Goal: Task Accomplishment & Management: Complete application form

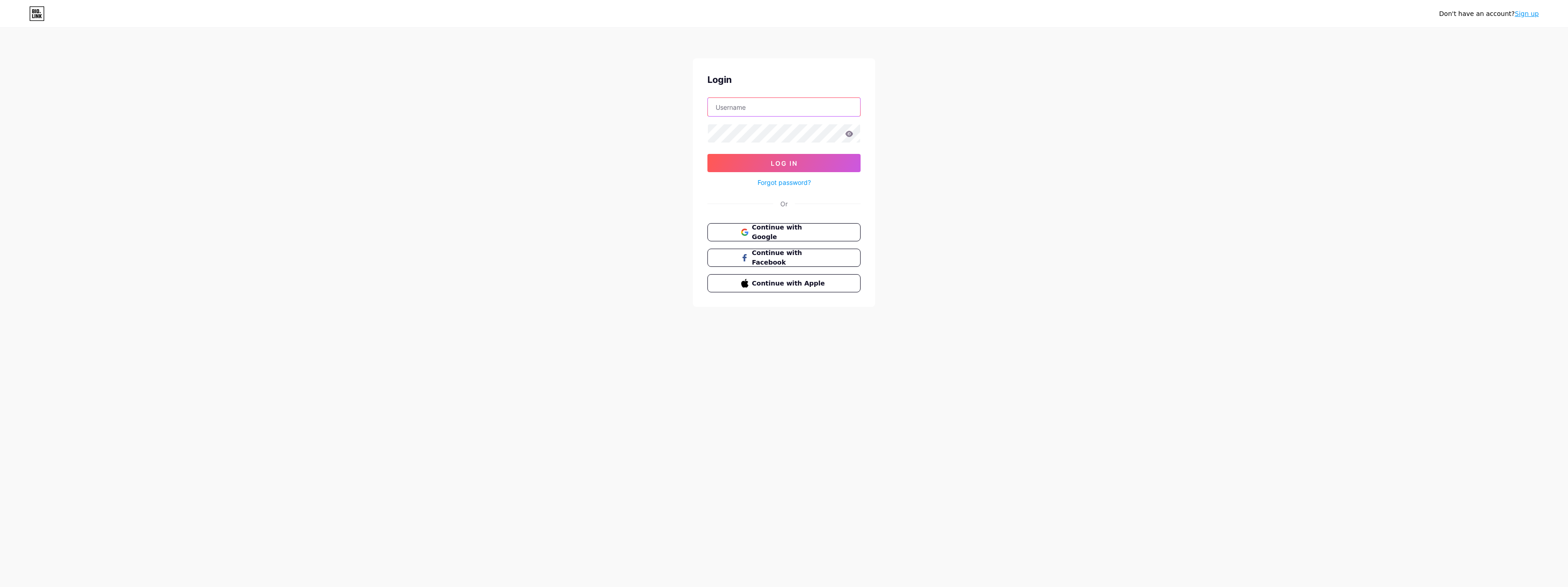
click at [795, 105] on input "text" at bounding box center [784, 107] width 152 height 18
click at [548, 156] on div "Don't have an account? Sign up Login Log In Forgot password? Or Continue with G…" at bounding box center [784, 168] width 1568 height 336
click at [761, 228] on span "Continue with Google" at bounding box center [789, 233] width 76 height 20
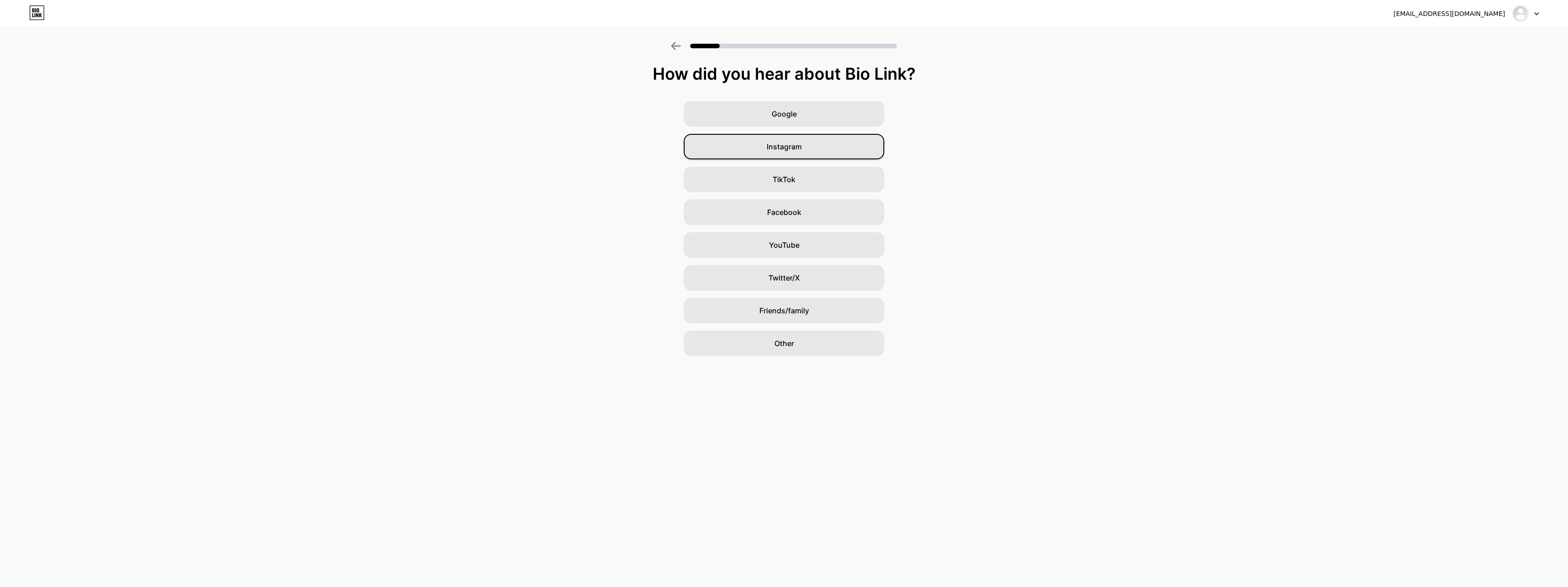
click at [809, 148] on div "Instagram" at bounding box center [784, 147] width 201 height 26
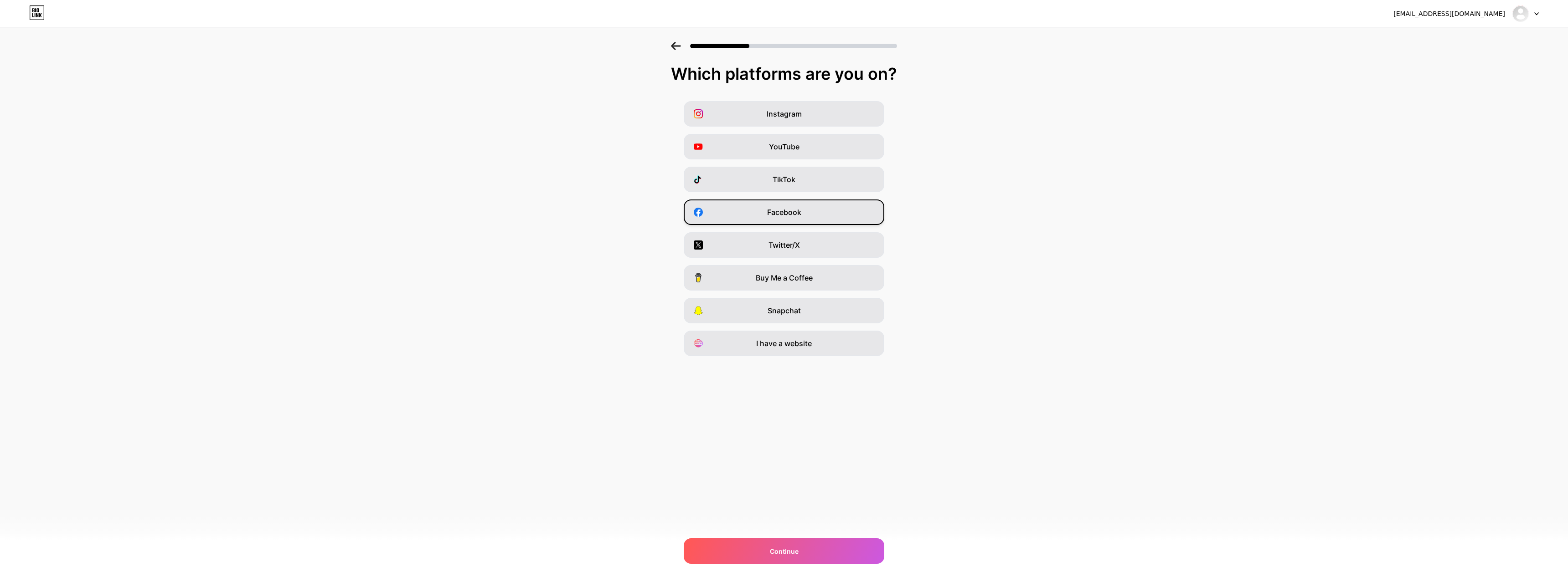
click at [800, 214] on span "Facebook" at bounding box center [784, 212] width 34 height 11
click at [802, 247] on div "Twitter/X" at bounding box center [784, 245] width 201 height 26
click at [818, 114] on div "Instagram" at bounding box center [784, 114] width 201 height 26
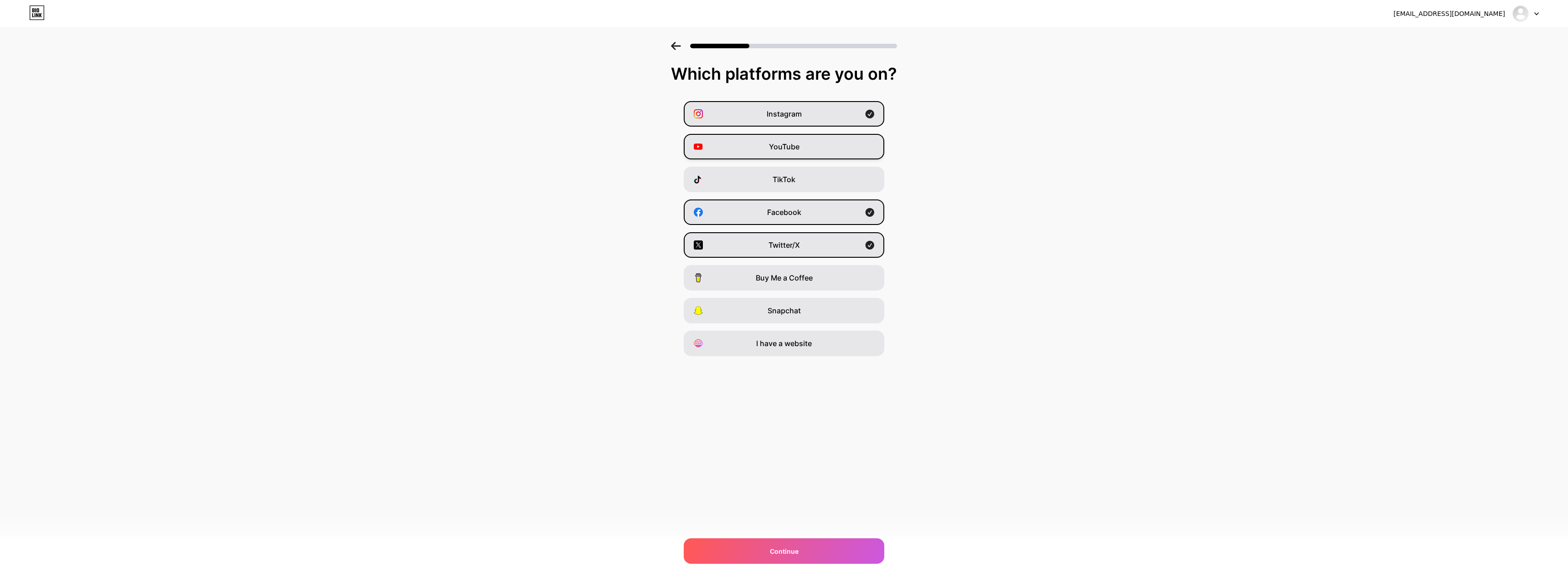
click at [806, 142] on div "YouTube" at bounding box center [784, 147] width 201 height 26
click at [779, 547] on span "Continue" at bounding box center [784, 551] width 29 height 10
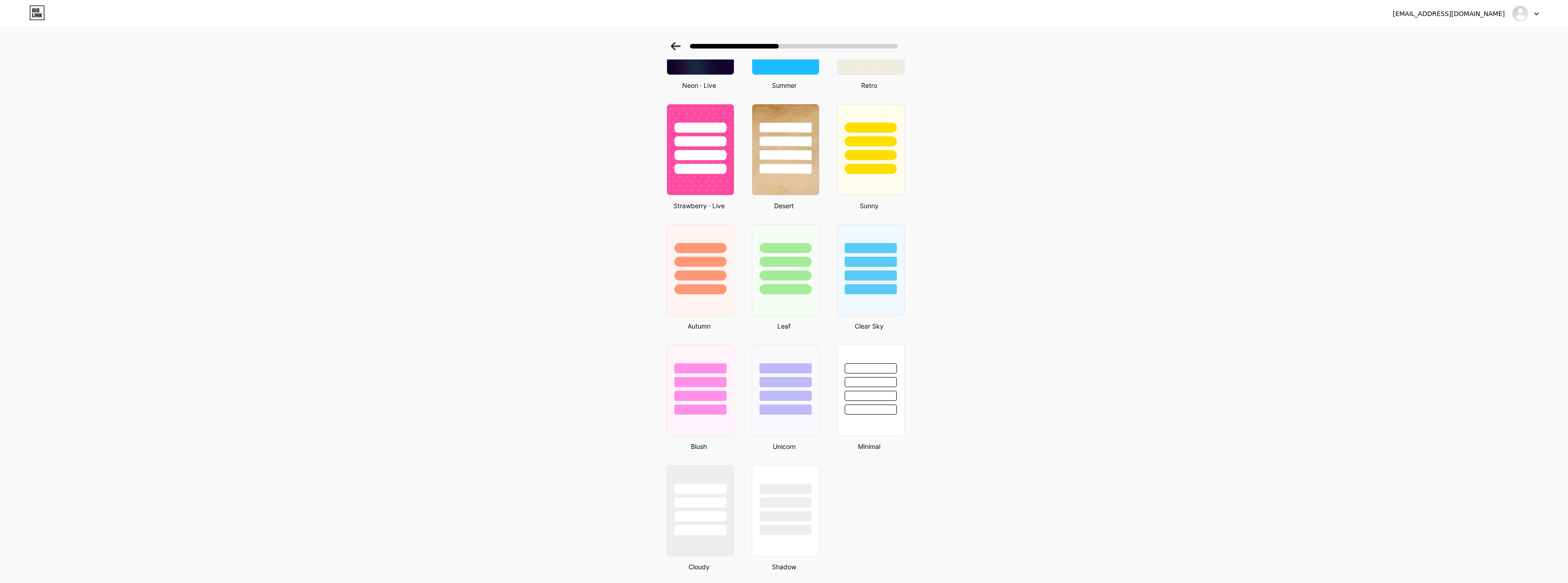
scroll to position [416, 0]
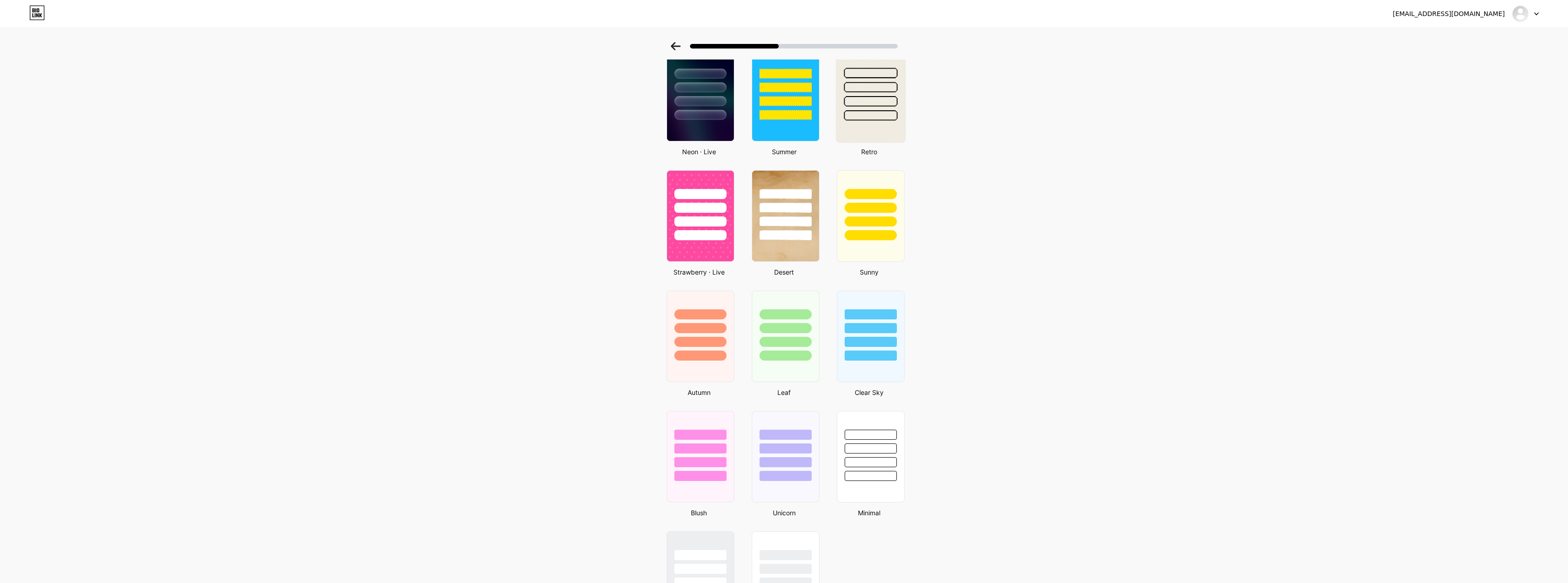
click at [870, 90] on div at bounding box center [870, 87] width 54 height 10
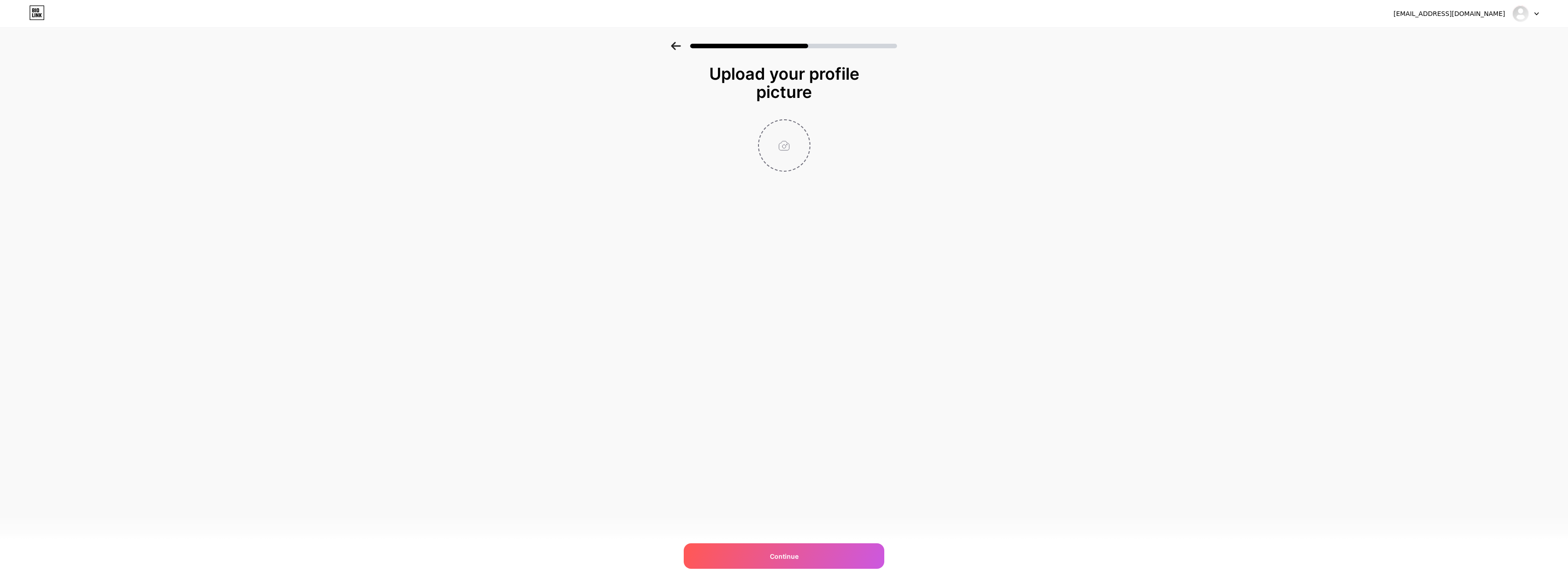
click at [782, 144] on input "file" at bounding box center [784, 145] width 51 height 51
type input "C:\fakepath\11.jpg"
click at [788, 551] on span "Continue" at bounding box center [784, 556] width 29 height 10
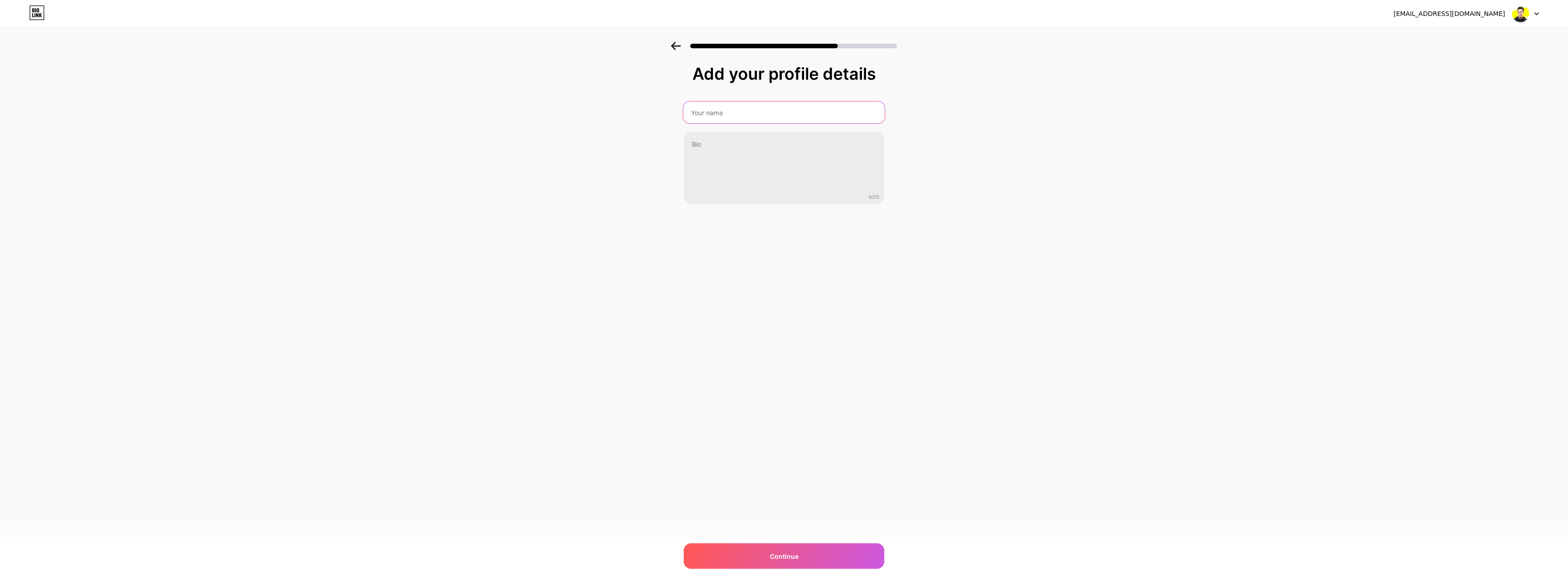
click at [781, 118] on input "text" at bounding box center [784, 113] width 202 height 22
click at [718, 116] on input "Maruf SHeikh" at bounding box center [784, 113] width 202 height 22
type input "Maruf Sheikh"
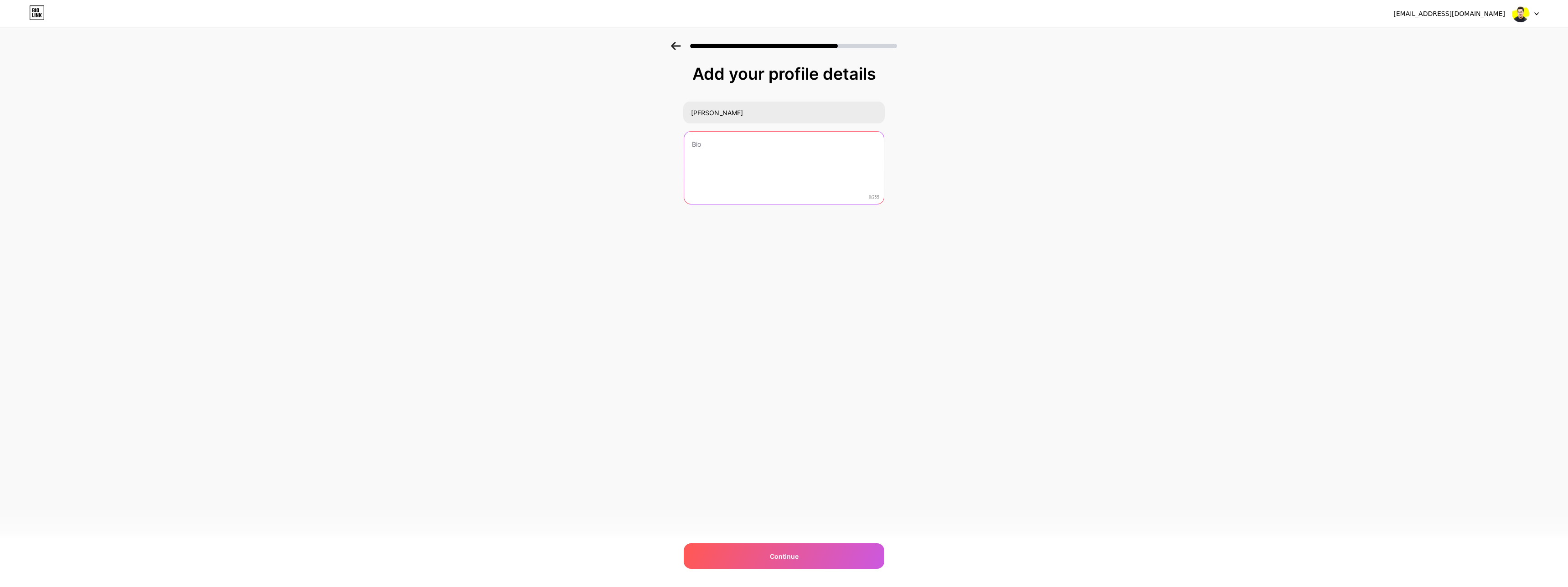
click at [792, 169] on textarea at bounding box center [784, 169] width 200 height 74
paste textarea "✦ Over 5,000 brands have launched their journey with Mc Studio 🎨 Brand Designer…"
click at [719, 156] on textarea "✦ Over 5,000 brands have launched their journey with Mc Studio 🎨 Brand Designer…" at bounding box center [784, 168] width 202 height 74
drag, startPoint x: 854, startPoint y: 165, endPoint x: 685, endPoint y: 174, distance: 169.2
click at [685, 174] on textarea "✦ Over 5,000 brands have launched their journey with Mc Studioo 🎨 Brand Designe…" at bounding box center [784, 168] width 202 height 74
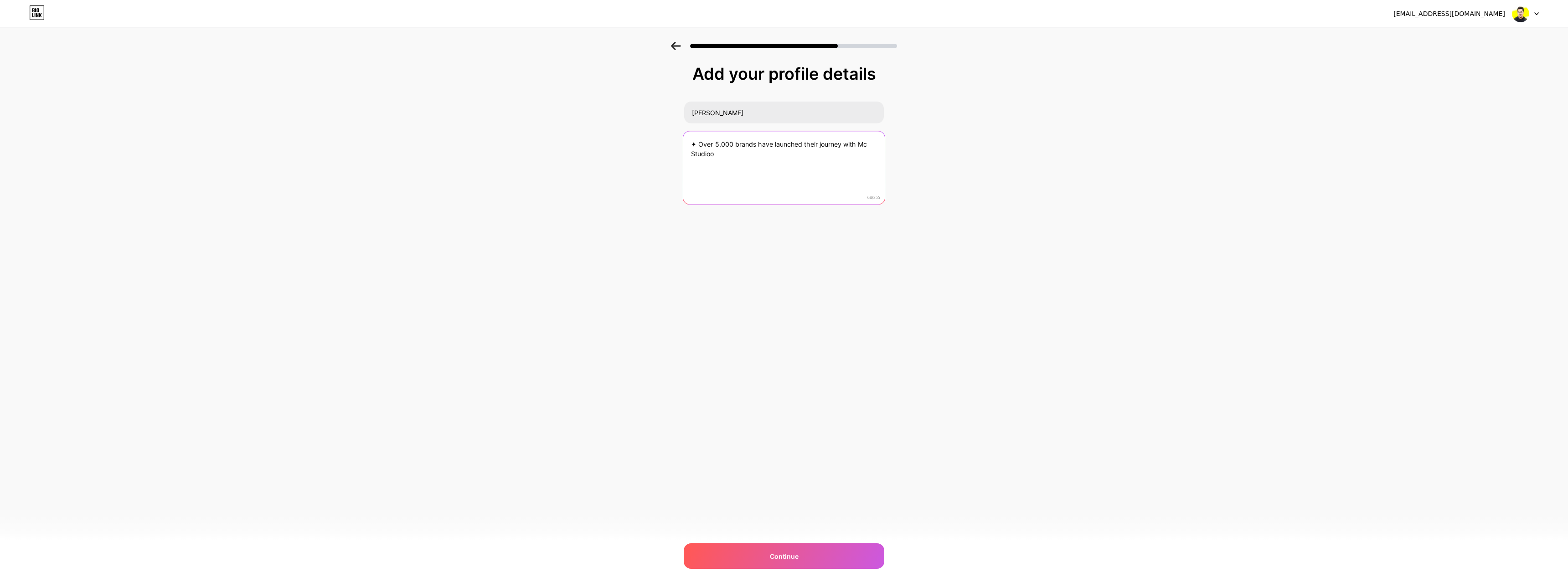
click at [690, 143] on textarea "✦ Over 5,000 brands have launched their journey with Mc Studioo" at bounding box center [784, 168] width 202 height 74
click at [699, 143] on textarea "✦ Over 5,000 brands have launched their journey with Mc Studioo" at bounding box center [784, 168] width 202 height 74
paste textarea "🎨 Brand Designer | Entrepreneur | Content Creator"
type textarea "🎨 Brand Designer | Entrepreneur | Content Creator ✦ Over 5,000 brands have laun…"
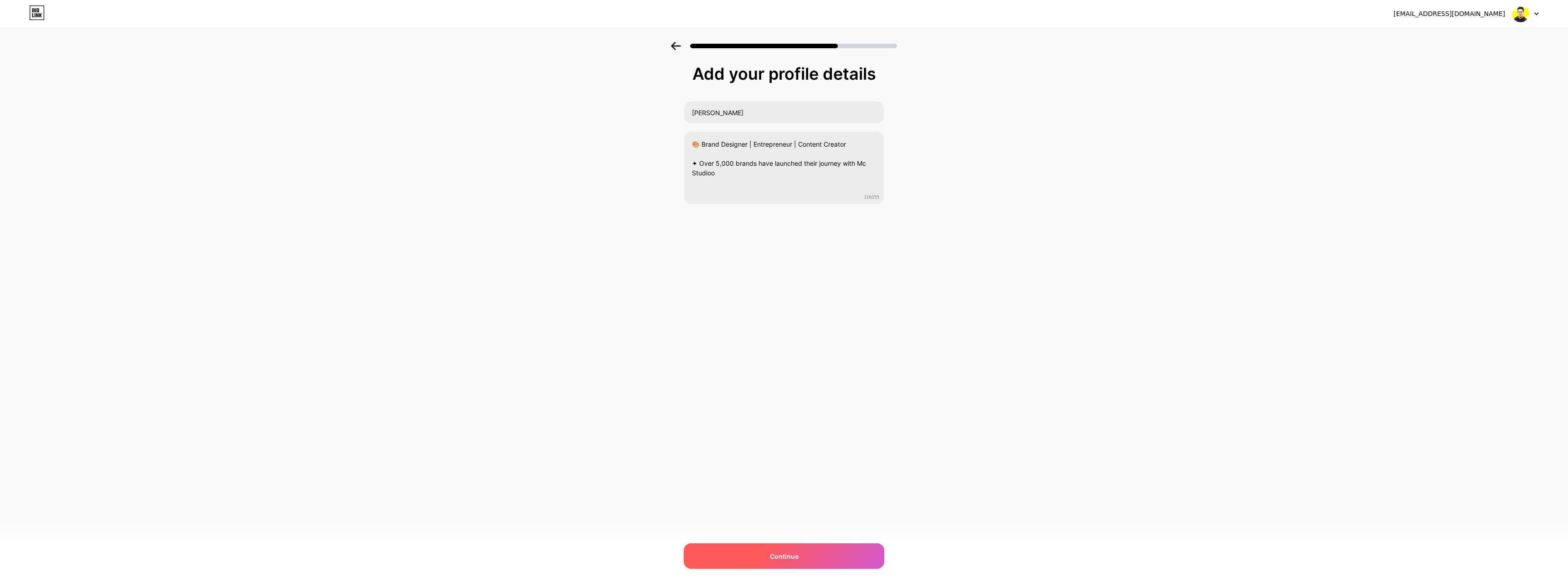
click at [772, 555] on span "Continue" at bounding box center [784, 556] width 29 height 10
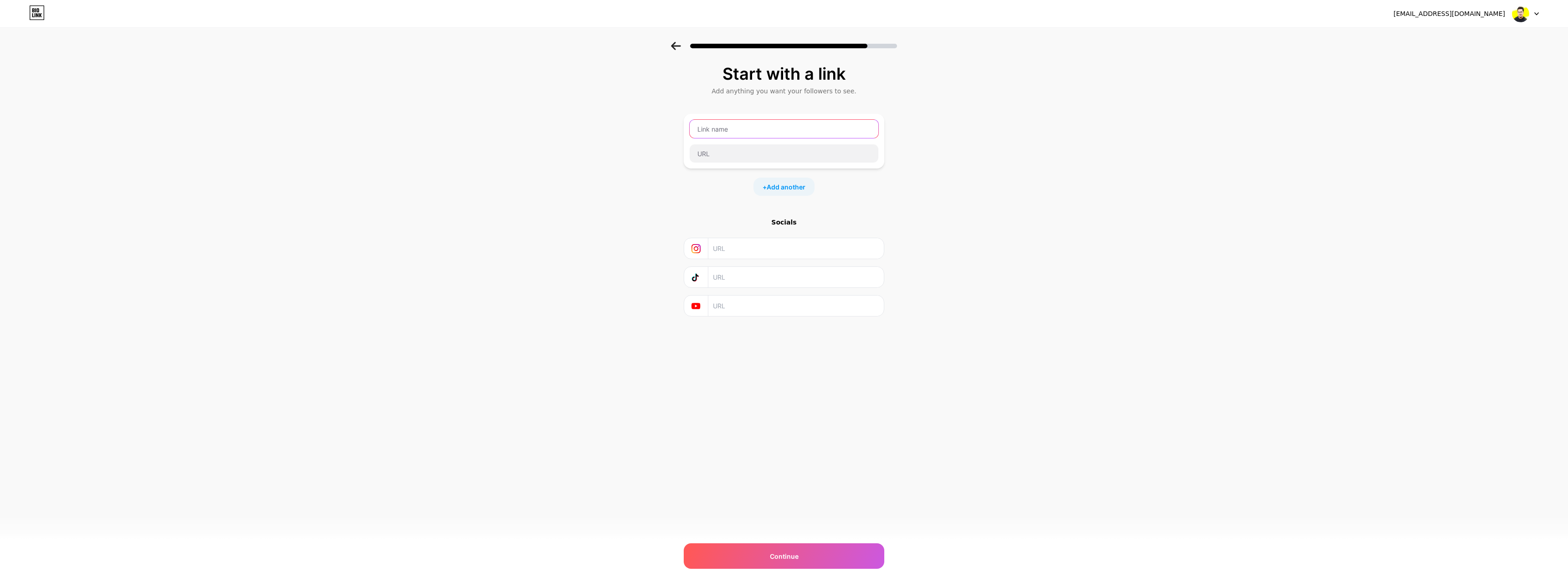
click at [738, 121] on input "text" at bounding box center [784, 129] width 189 height 18
click at [609, 203] on div "Start with a link Add anything you want your followers to see. + Add another So…" at bounding box center [784, 202] width 1568 height 320
click at [779, 186] on span "Add another" at bounding box center [786, 187] width 39 height 10
click at [779, 189] on input "text" at bounding box center [784, 193] width 189 height 18
click at [730, 214] on input "text" at bounding box center [784, 218] width 189 height 18
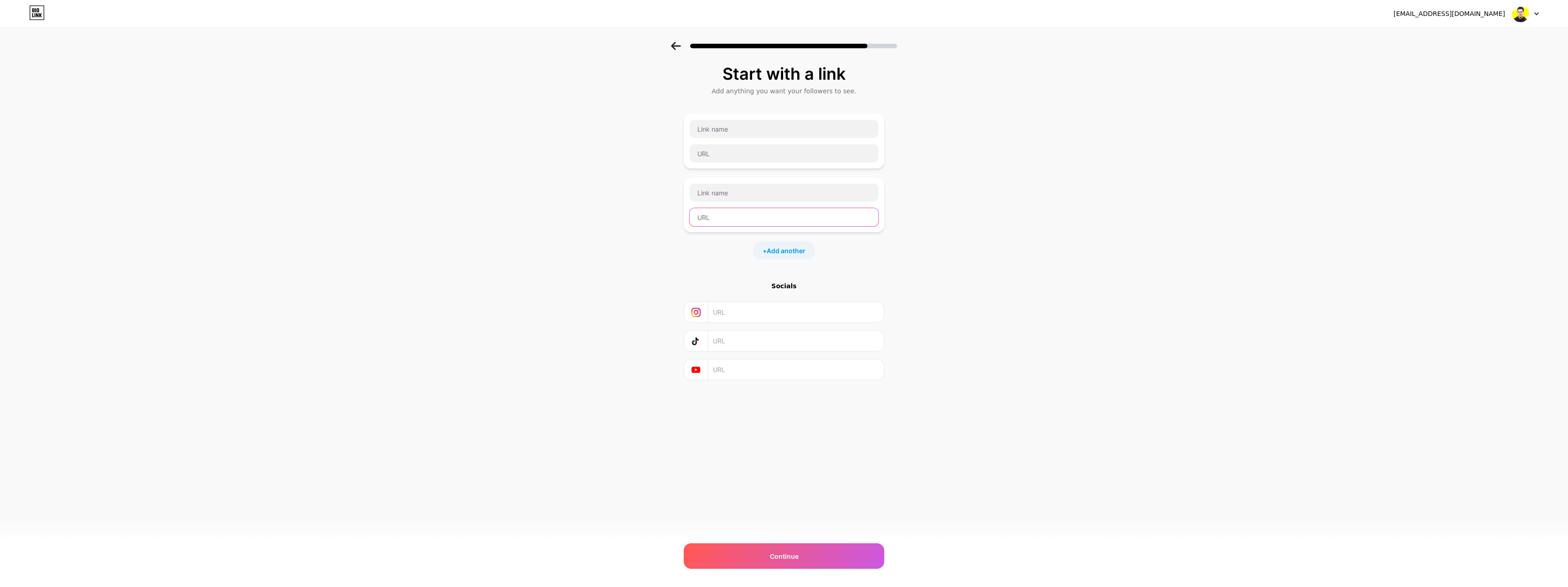
paste input "https://dribbble.com/MarufSheikh"
drag, startPoint x: 722, startPoint y: 219, endPoint x: 743, endPoint y: 216, distance: 21.2
click at [743, 216] on input "https://dribbble.com/MarufSheikh" at bounding box center [784, 218] width 189 height 18
type input "https://dribbble.com/MarufSheikh"
click at [740, 191] on input "text" at bounding box center [784, 193] width 189 height 18
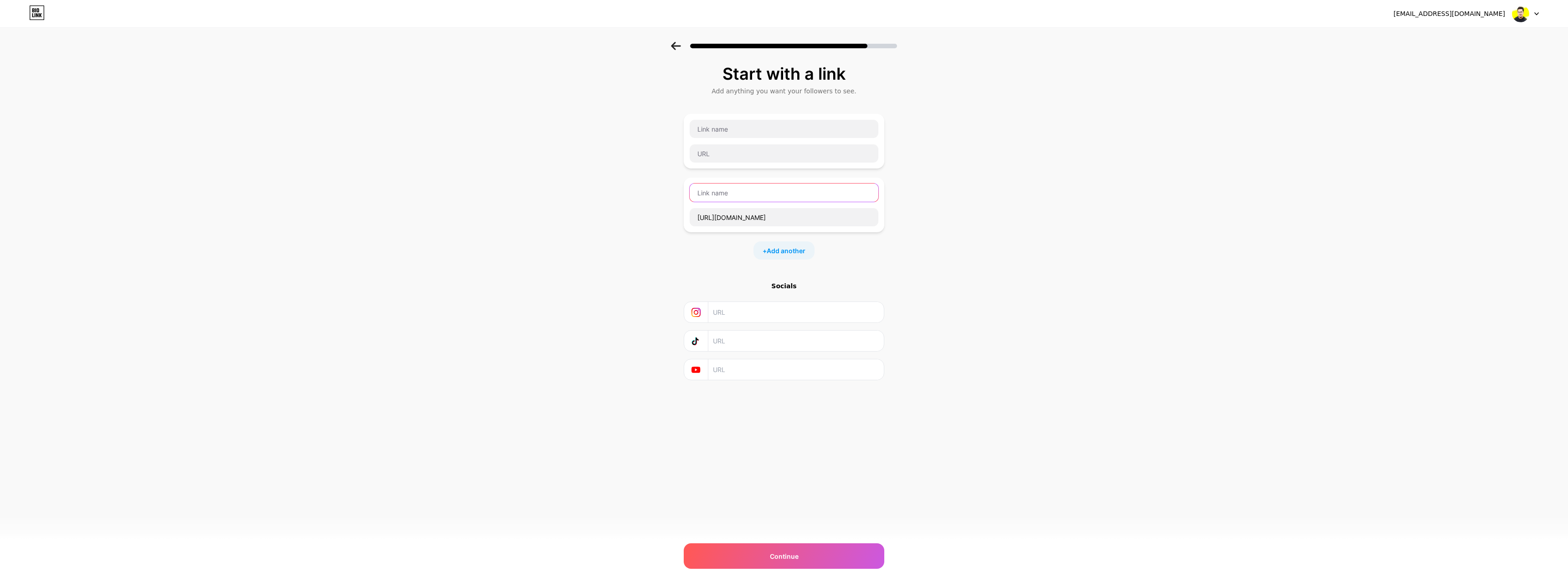
paste input "dribbble"
drag, startPoint x: 701, startPoint y: 195, endPoint x: 690, endPoint y: 195, distance: 11.0
click at [690, 195] on input "dribbble" at bounding box center [784, 193] width 189 height 18
click at [733, 194] on input "Dribbble" at bounding box center [784, 193] width 189 height 18
type input "Dribbble"
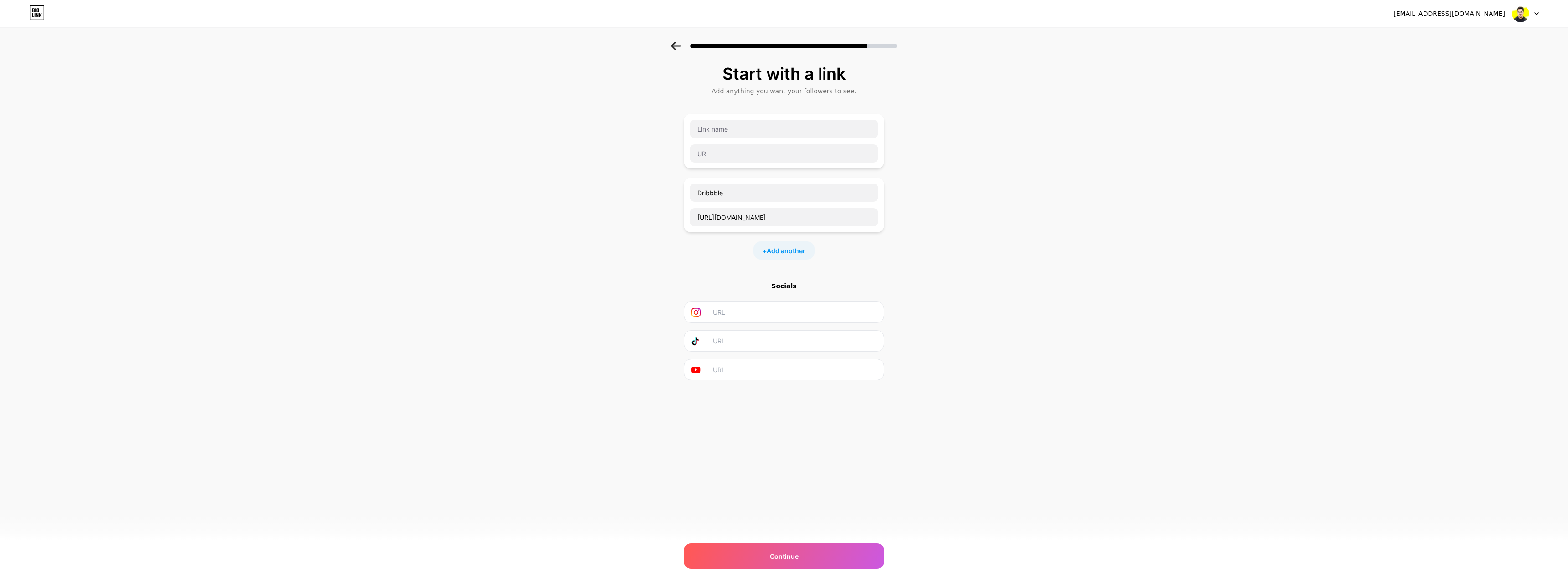
click at [617, 198] on div "Start with a link Add anything you want your followers to see. Dribbble https:/…" at bounding box center [784, 233] width 1568 height 384
click at [790, 558] on span "Continue" at bounding box center [784, 556] width 29 height 10
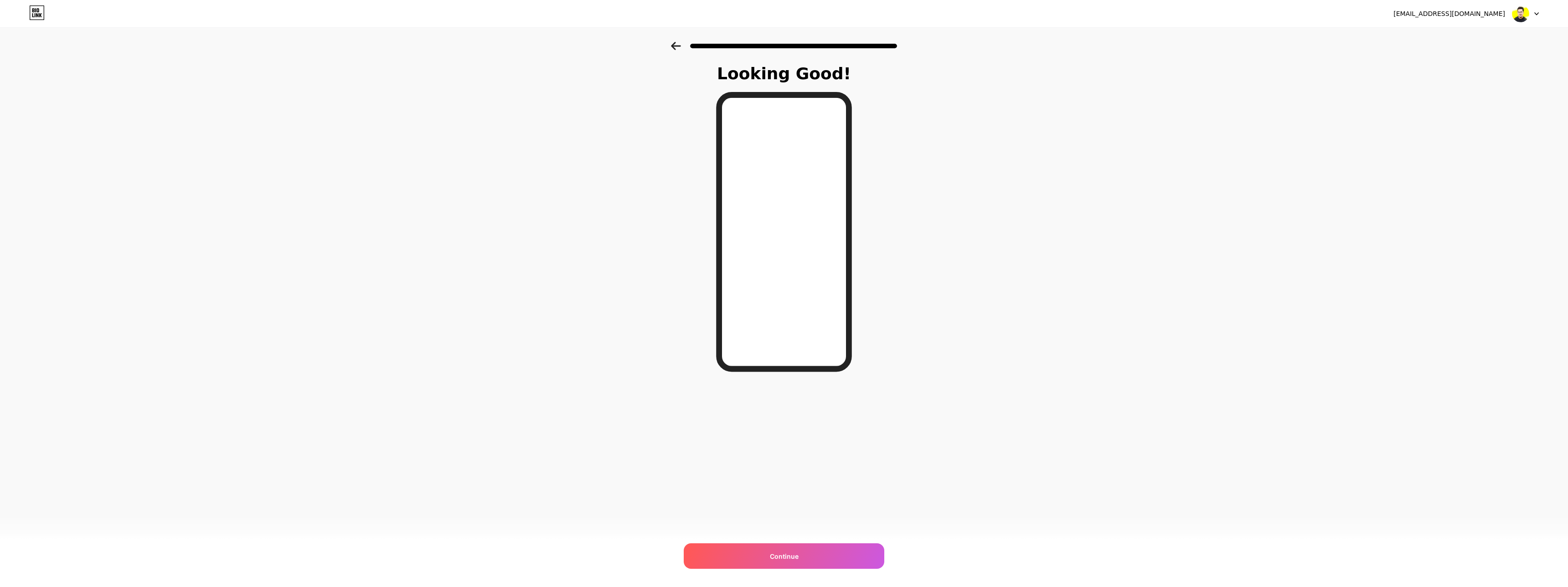
click at [676, 47] on icon at bounding box center [676, 45] width 10 height 8
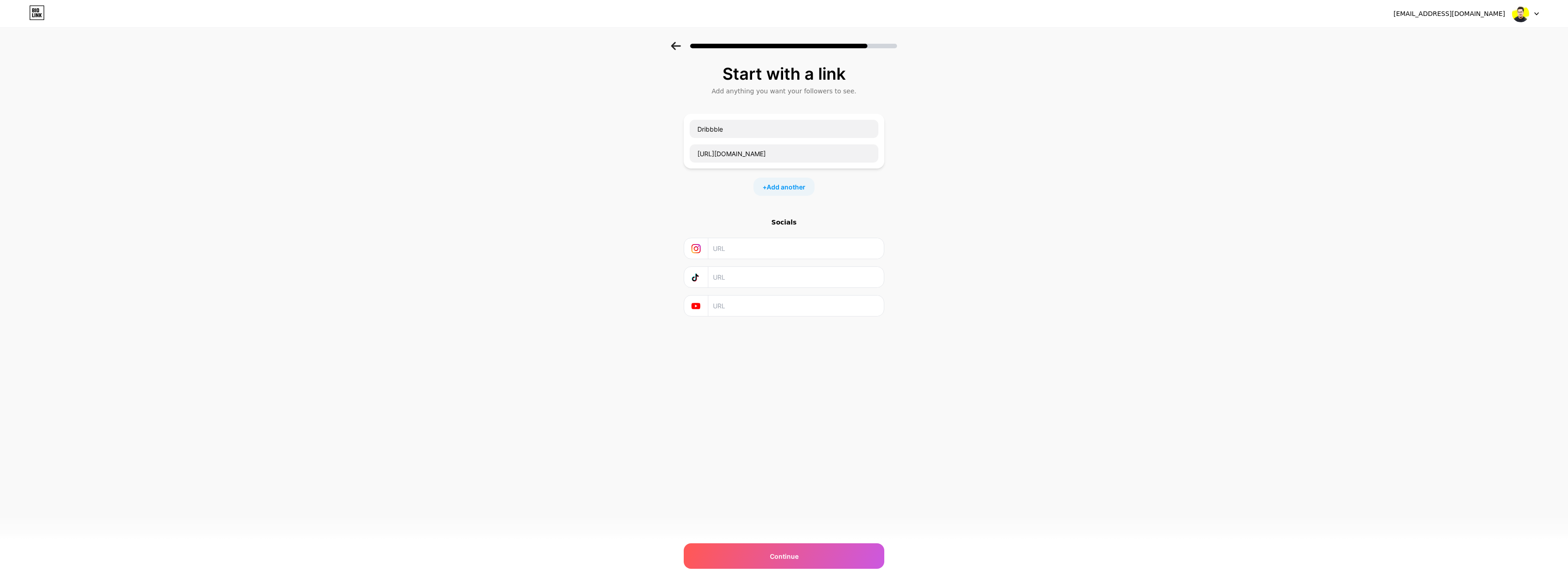
click at [629, 213] on div "Start with a link Add anything you want your followers to see. Dribbble https:/…" at bounding box center [784, 202] width 1568 height 320
click at [721, 248] on input "text" at bounding box center [796, 248] width 166 height 20
click at [738, 255] on input "text" at bounding box center [796, 248] width 166 height 20
paste input "https://www.instagram.com/mcstudioo_bn/"
type input "https://www.instagram.com/mcstudioo_bn/"
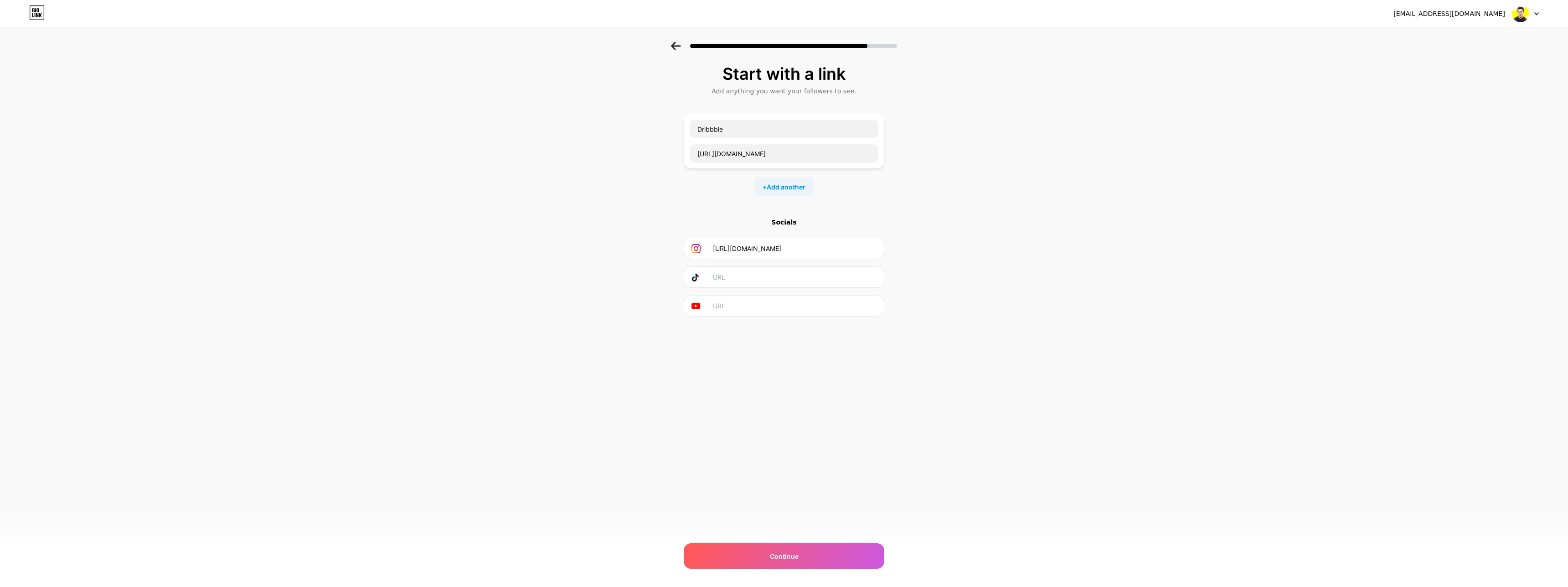
click at [738, 271] on input "text" at bounding box center [796, 277] width 166 height 20
click at [722, 305] on input "text" at bounding box center [796, 305] width 166 height 20
paste input "https://www.youtube.com/@mcstudio13"
type input "https://www.youtube.com/@mcstudio13"
click at [765, 555] on div "Continue" at bounding box center [784, 556] width 201 height 26
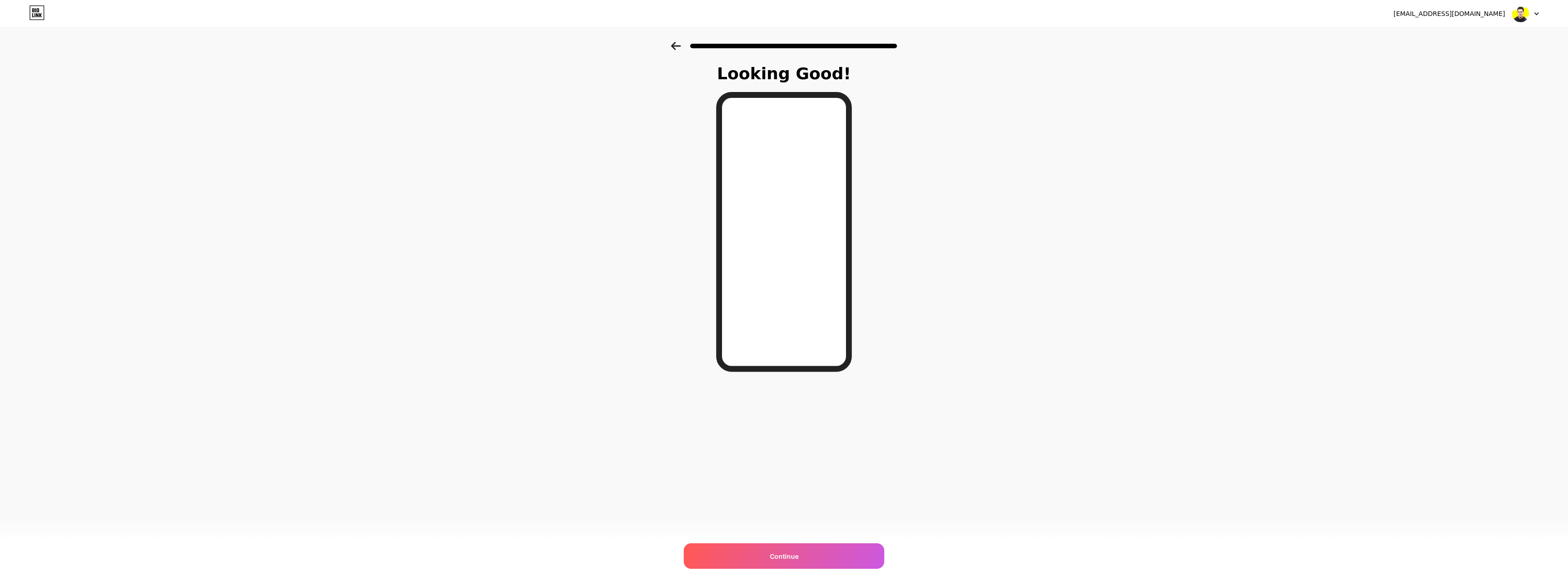
click at [675, 48] on icon at bounding box center [676, 45] width 10 height 8
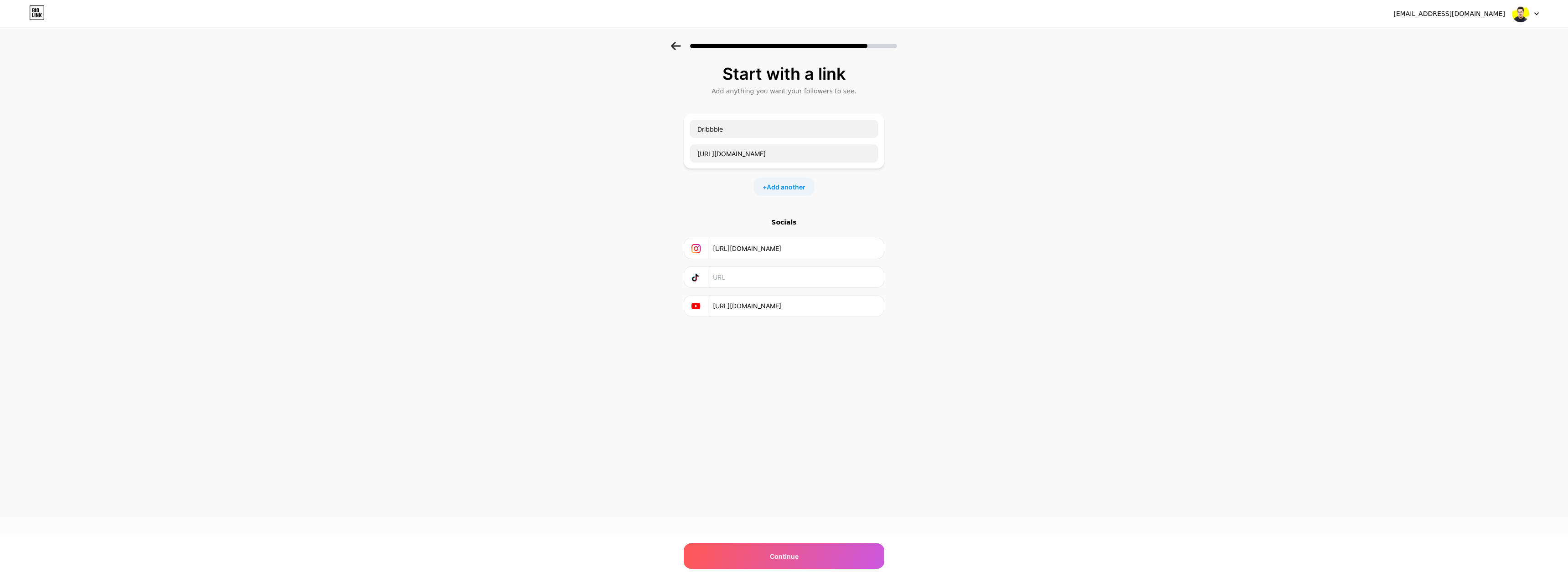
click at [675, 48] on icon at bounding box center [676, 45] width 10 height 8
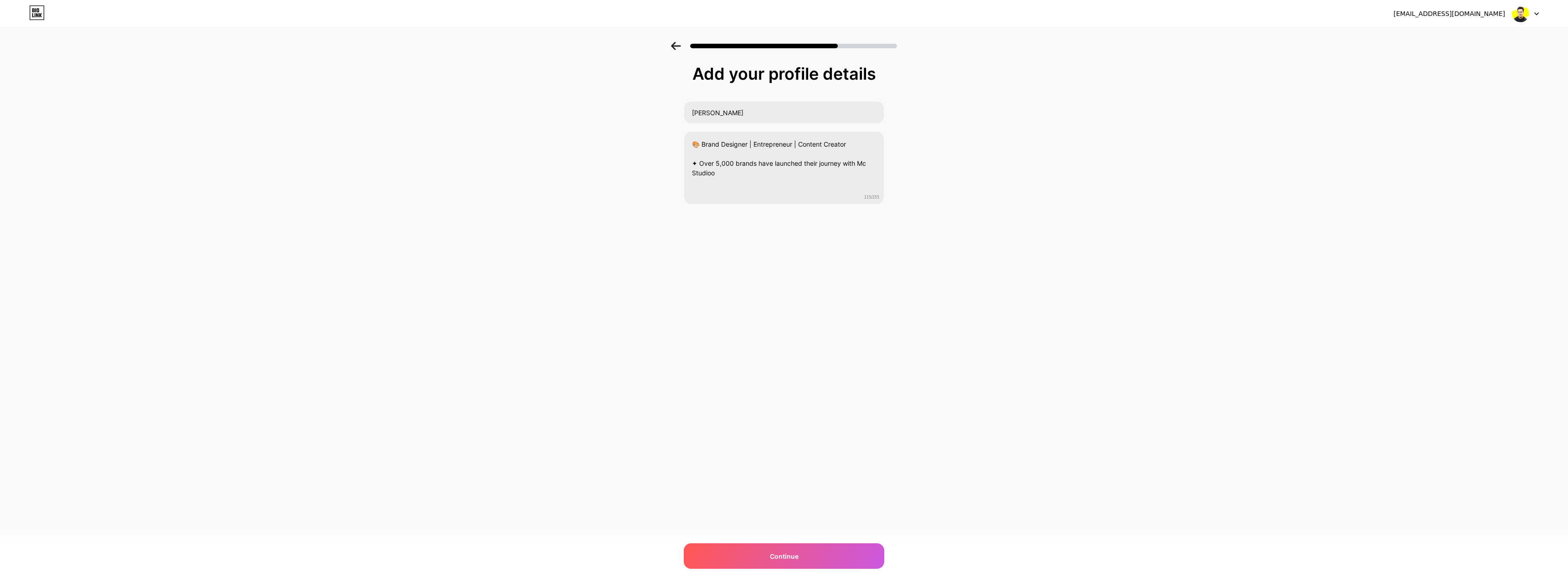
click at [679, 48] on icon at bounding box center [676, 45] width 10 height 8
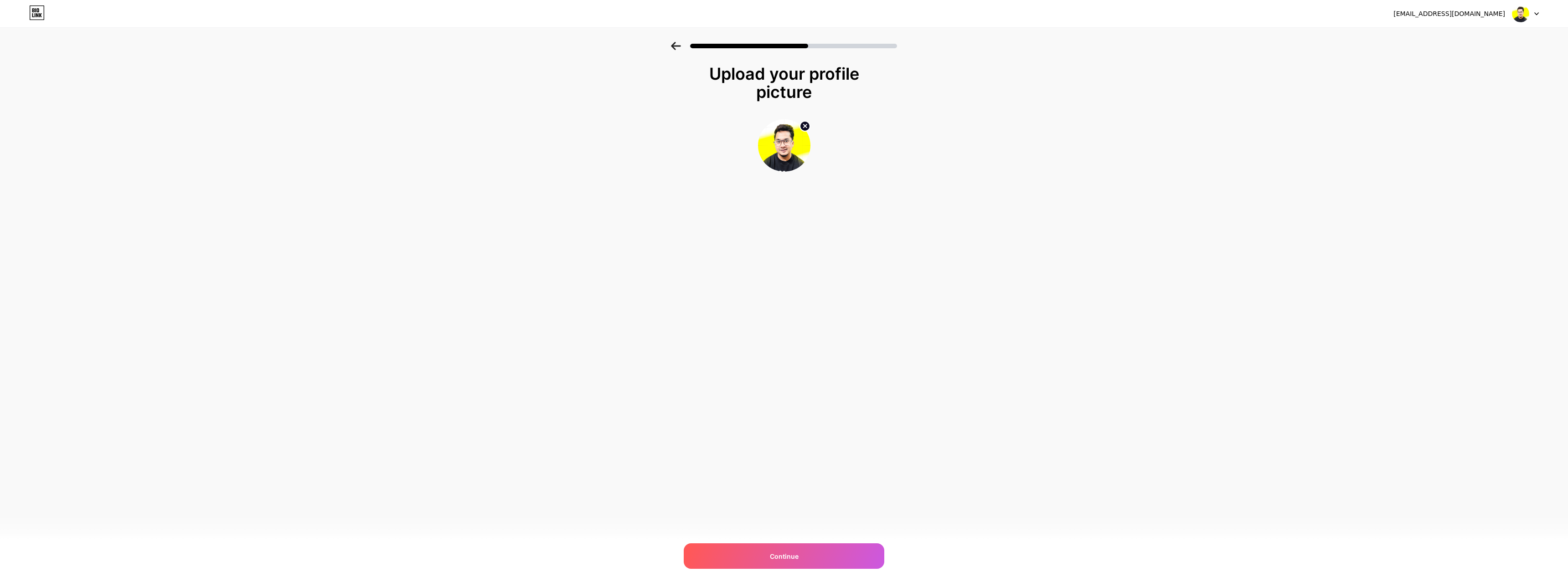
click at [679, 48] on icon at bounding box center [676, 45] width 10 height 8
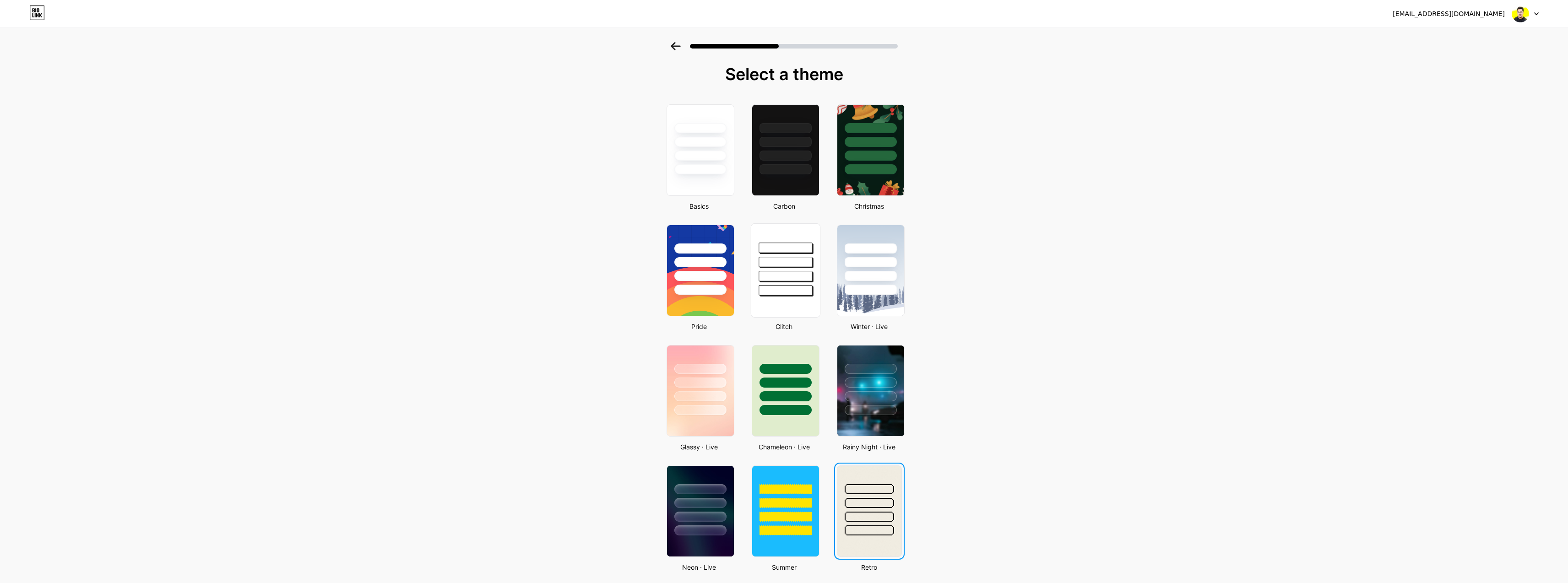
click at [783, 257] on div at bounding box center [785, 262] width 54 height 10
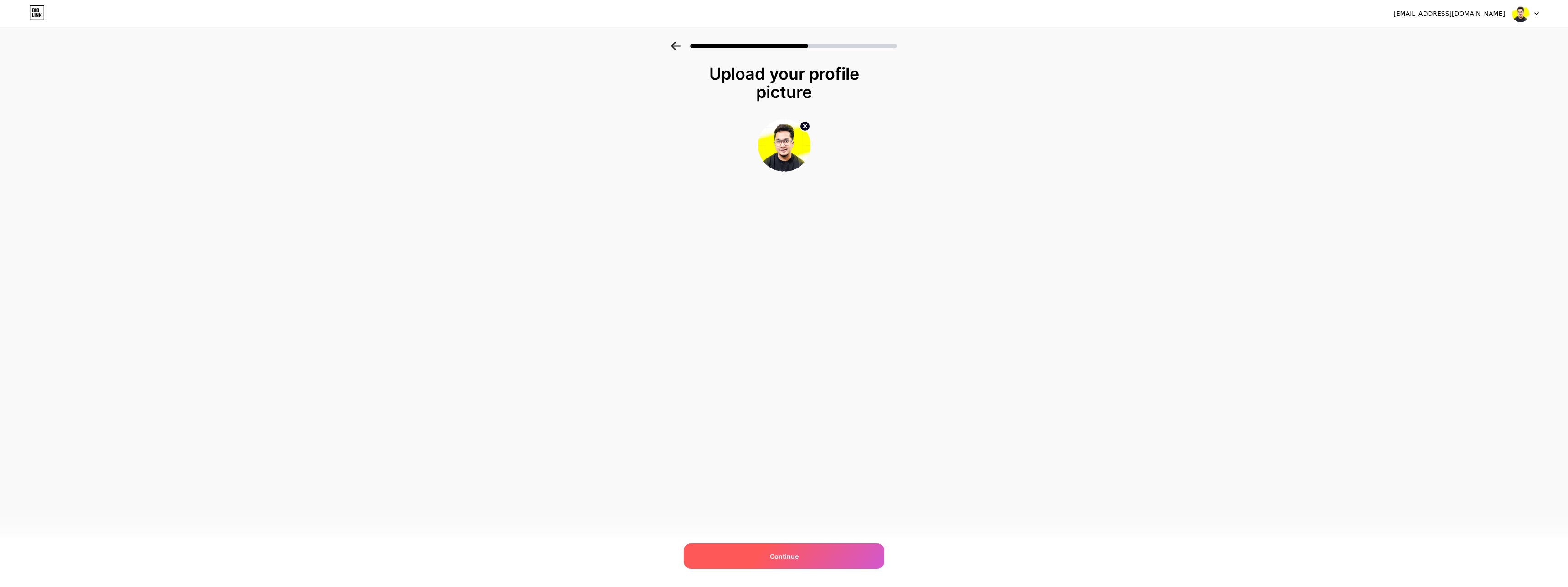
click at [836, 562] on div "Continue" at bounding box center [784, 556] width 201 height 26
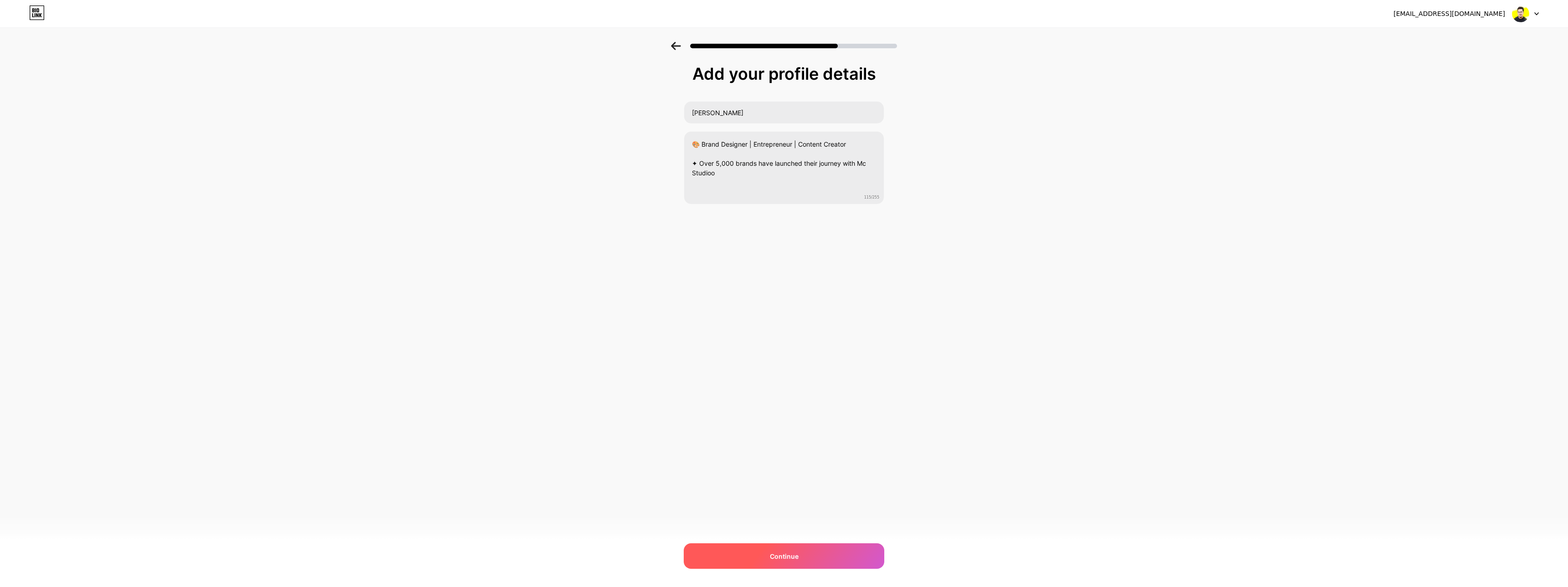
click at [809, 555] on div "Continue" at bounding box center [784, 556] width 201 height 26
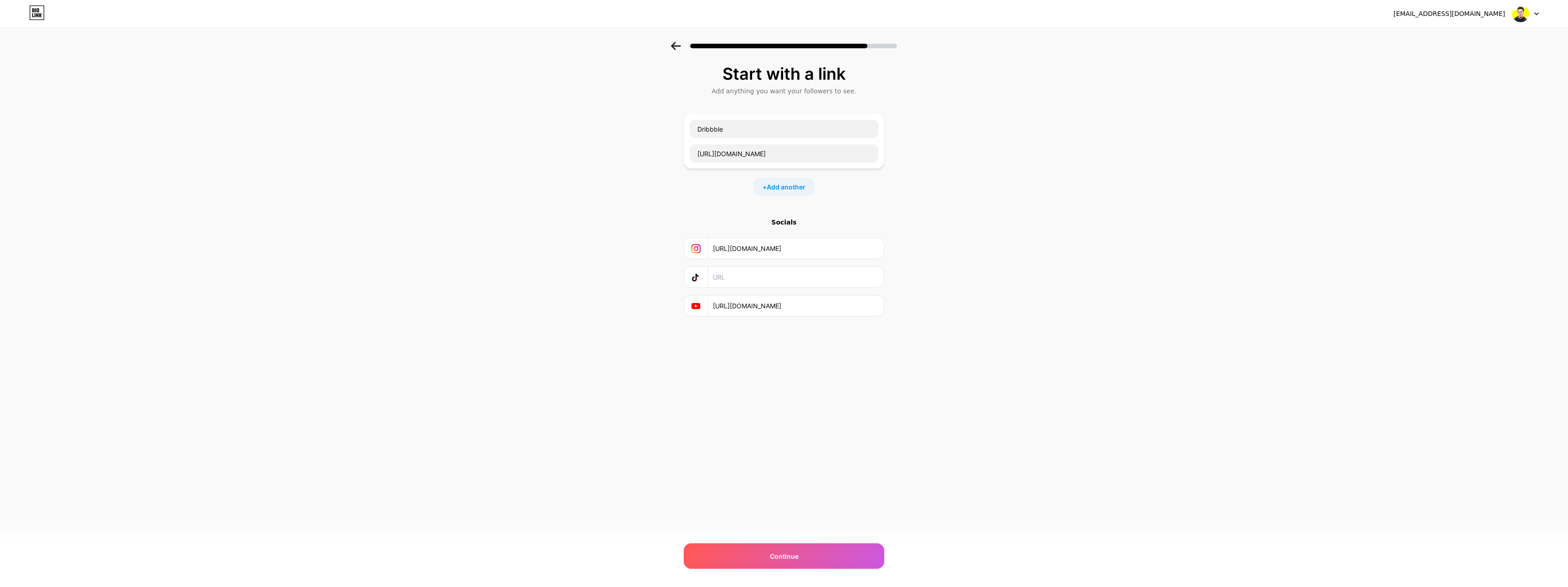
click at [789, 282] on input "text" at bounding box center [796, 277] width 166 height 20
click at [688, 283] on div at bounding box center [696, 277] width 24 height 20
click at [703, 275] on div at bounding box center [696, 277] width 24 height 20
click at [799, 556] on div "Continue" at bounding box center [784, 556] width 201 height 26
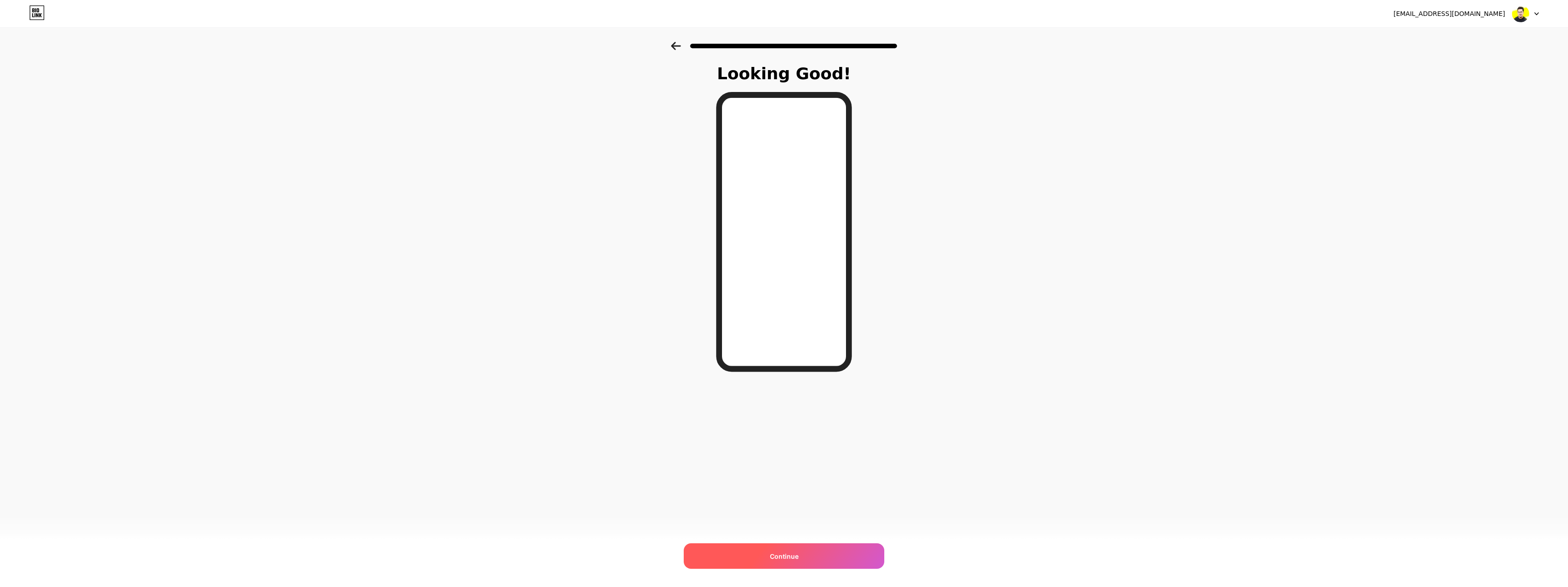
click at [795, 558] on span "Continue" at bounding box center [784, 556] width 29 height 10
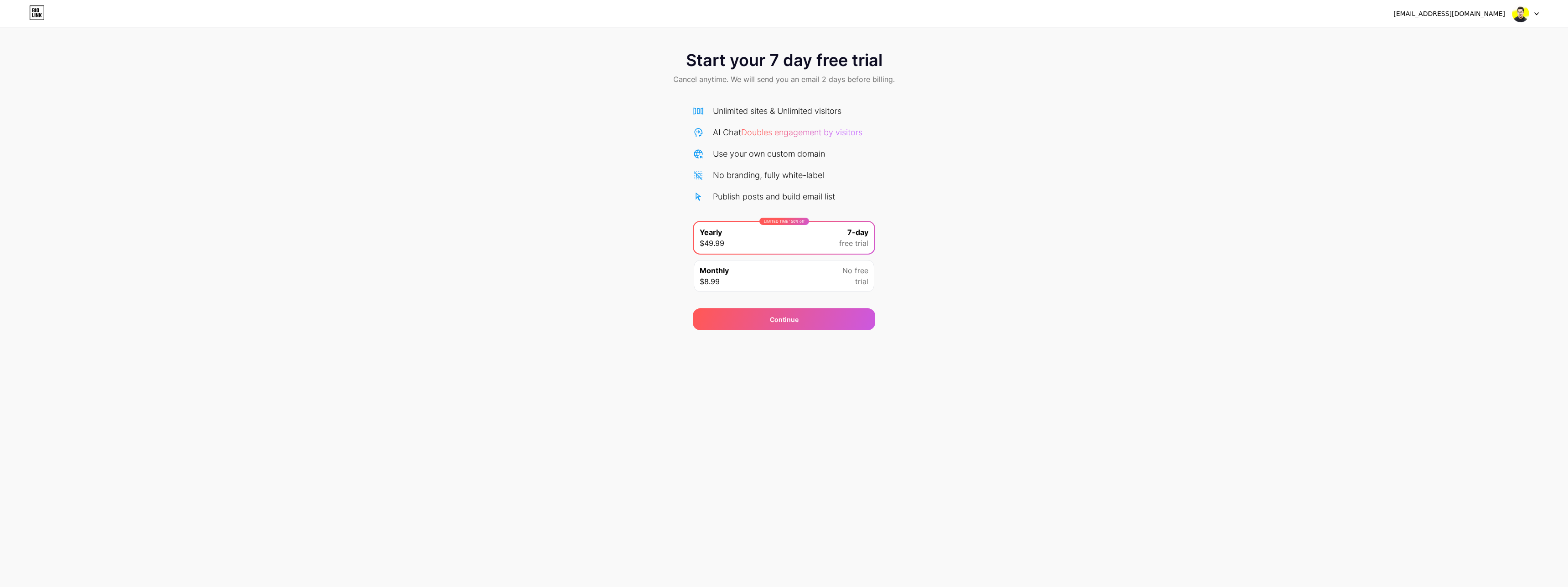
click at [738, 113] on div "Unlimited sites & Unlimited visitors" at bounding box center [778, 111] width 129 height 12
click at [728, 131] on div "AI Chat Doubles engagement by visitors" at bounding box center [788, 132] width 150 height 12
click at [778, 312] on div "Continue" at bounding box center [784, 319] width 182 height 22
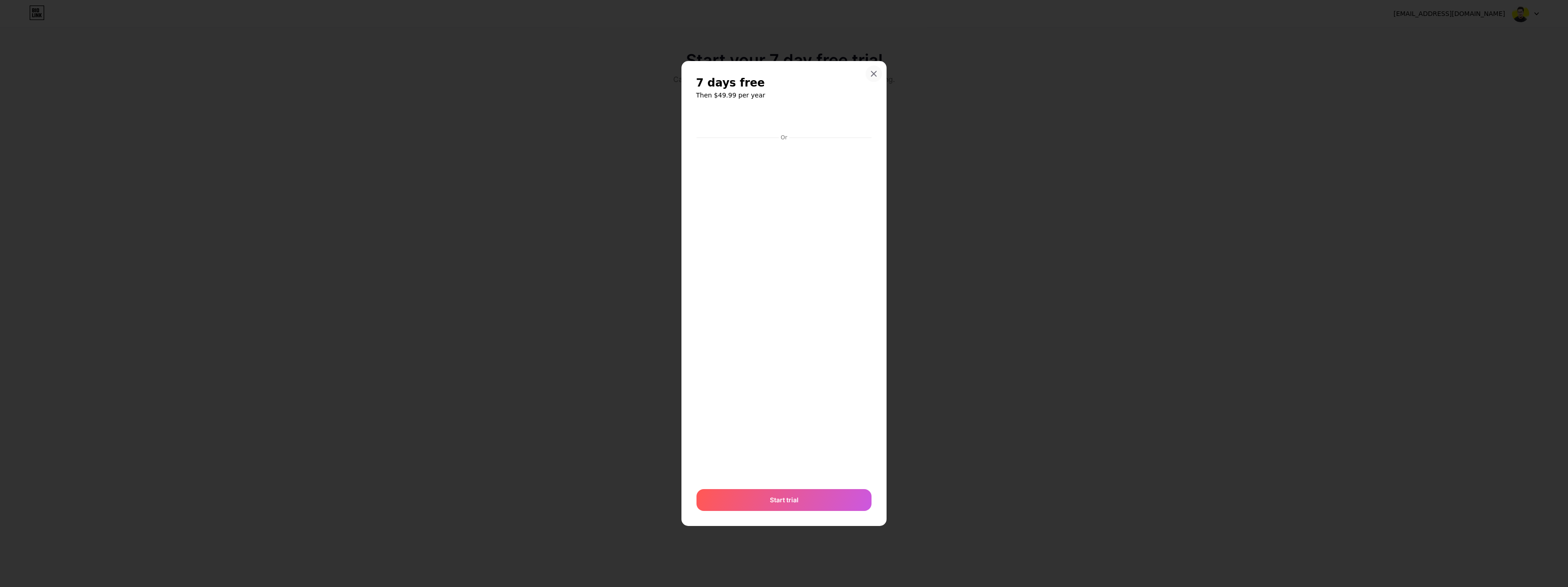
click at [874, 75] on icon at bounding box center [874, 74] width 5 height 5
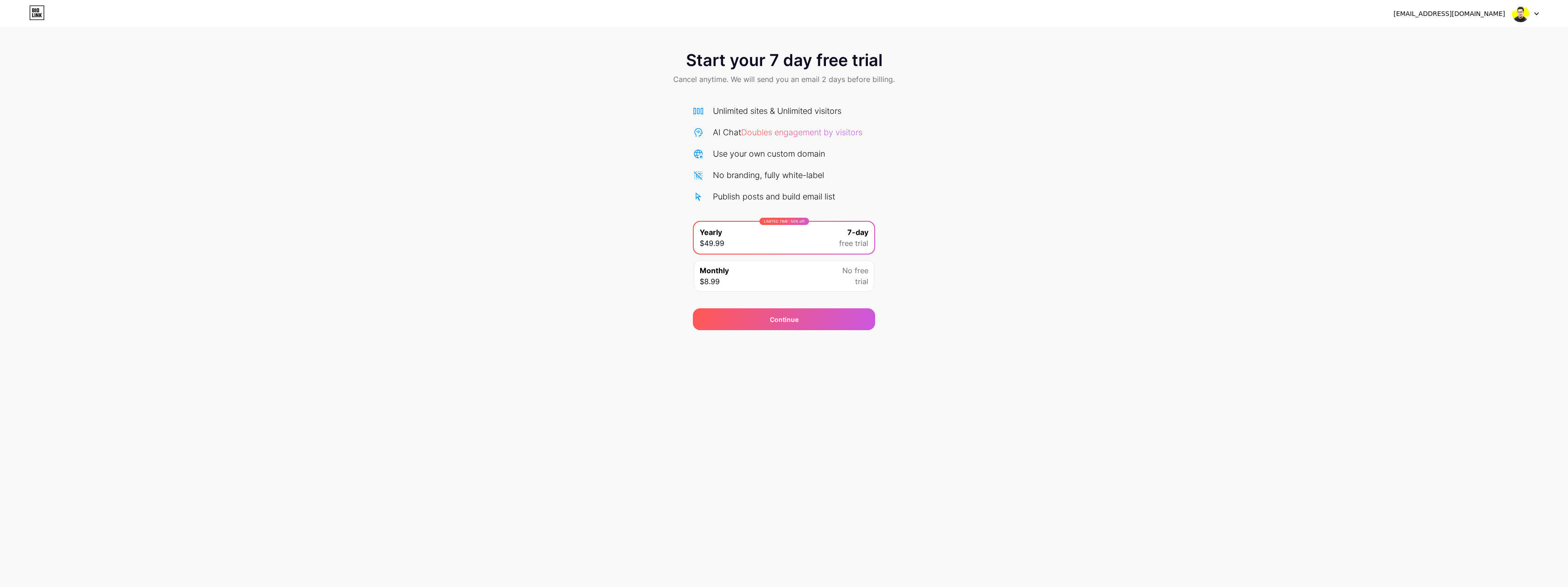
click at [760, 194] on div "Publish posts and build email list" at bounding box center [774, 197] width 122 height 12
click at [758, 180] on div "No branding, fully white-label" at bounding box center [768, 175] width 111 height 12
drag, startPoint x: 755, startPoint y: 162, endPoint x: 759, endPoint y: 145, distance: 17.5
click at [755, 162] on div "Unlimited sites & Unlimited visitors AI Chat Doubles engagement by visitors Use…" at bounding box center [784, 154] width 182 height 98
click at [767, 131] on span "Doubles engagement by visitors" at bounding box center [802, 132] width 121 height 10
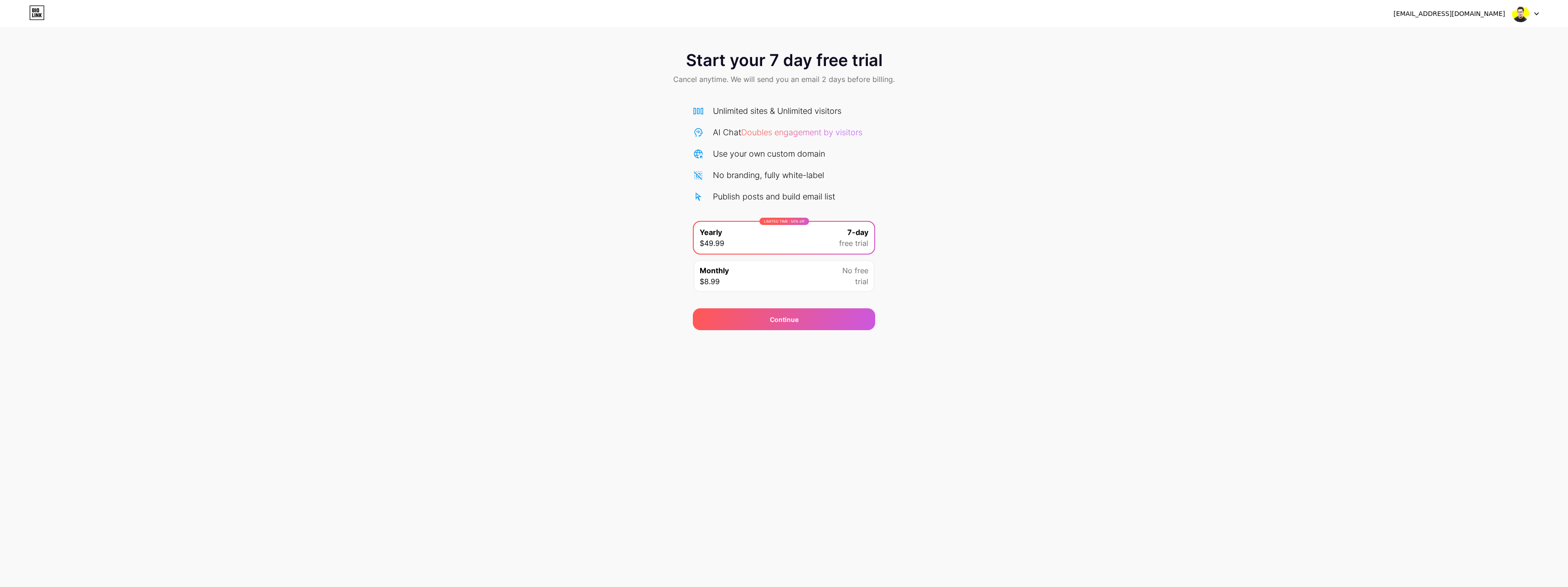
click at [767, 109] on div "Unlimited sites & Unlimited visitors" at bounding box center [778, 111] width 129 height 12
click at [765, 61] on span "Start your 7 day free trial" at bounding box center [784, 60] width 196 height 18
